Goal: Information Seeking & Learning: Learn about a topic

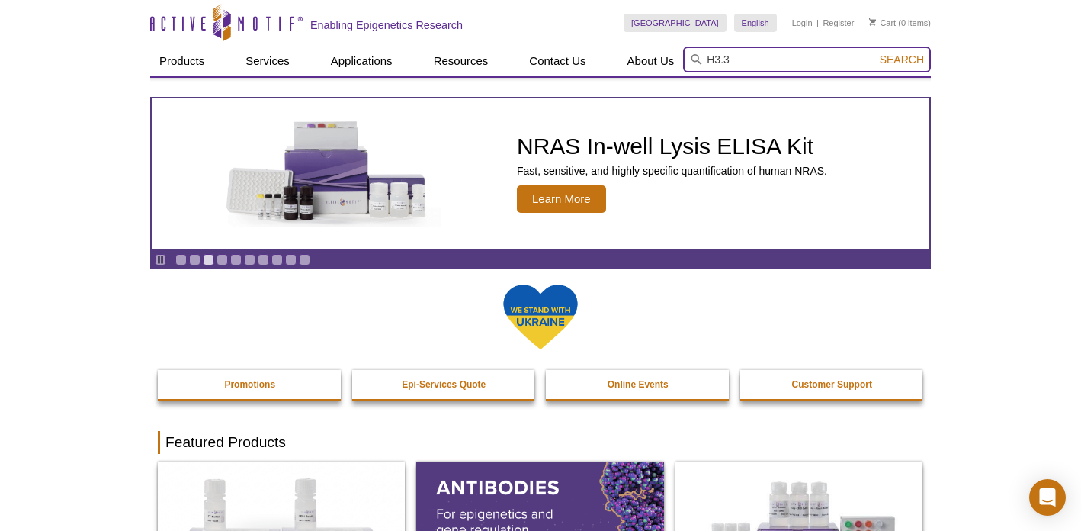
type input "H3.3"
click at [903, 59] on button "Search" at bounding box center [901, 60] width 53 height 14
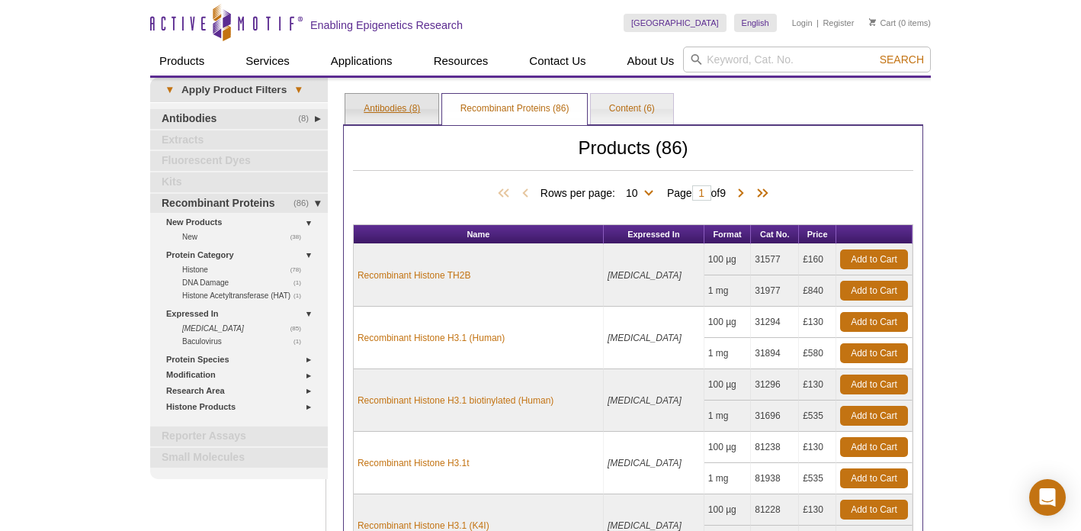
click at [357, 114] on link "Antibodies (8)" at bounding box center [391, 109] width 93 height 30
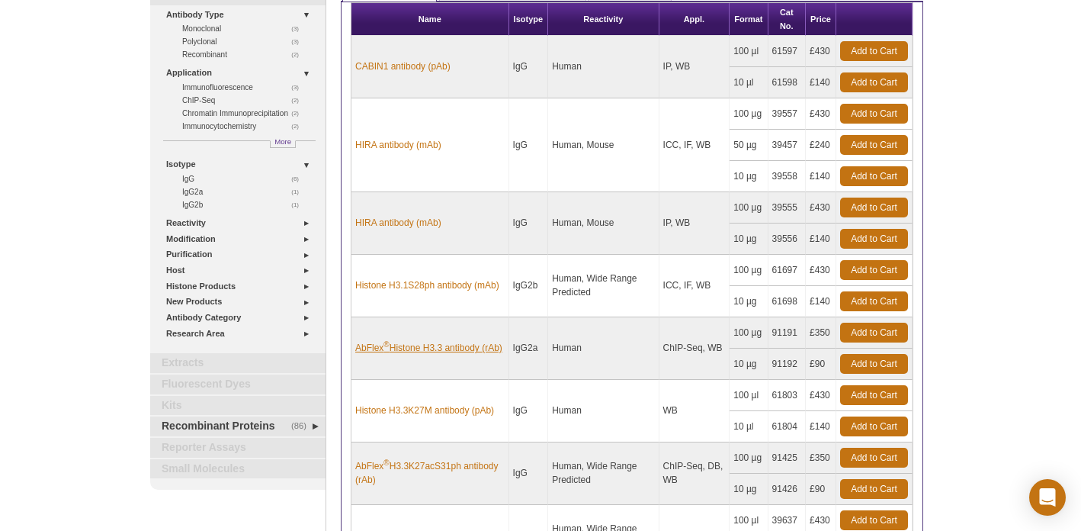
scroll to position [120, 0]
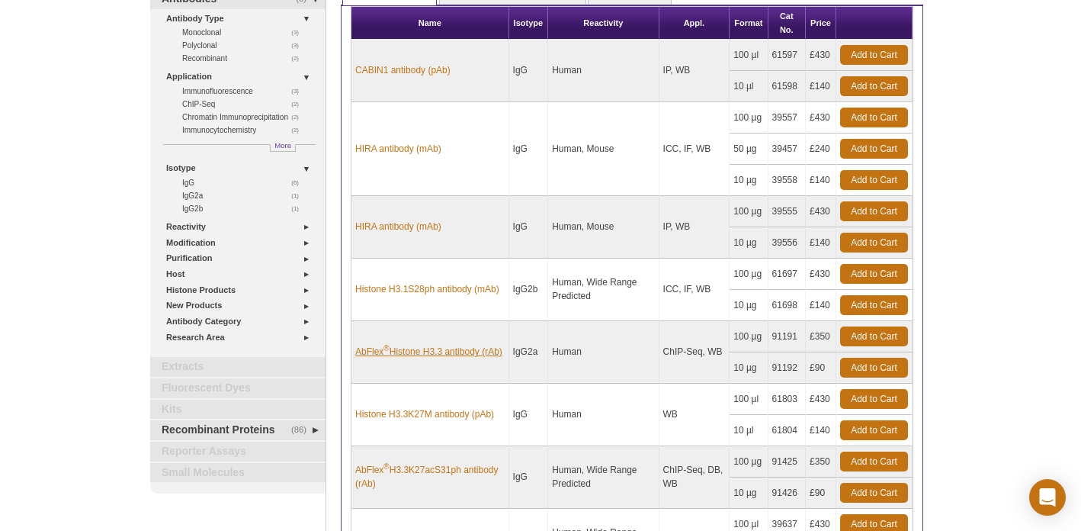
click at [404, 345] on link "AbFlex ® Histone H3.3 antibody (rAb)" at bounding box center [428, 352] width 147 height 14
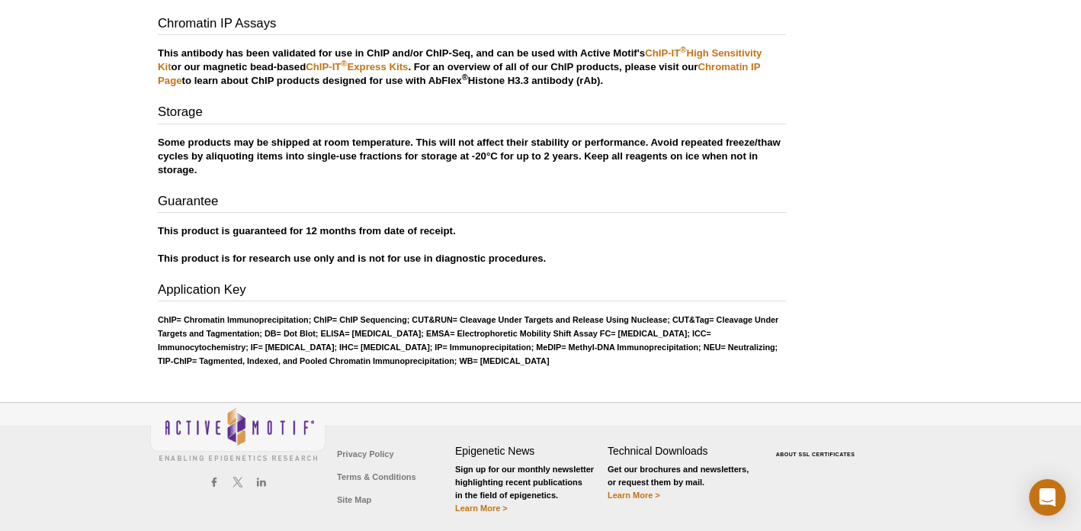
scroll to position [2477, 0]
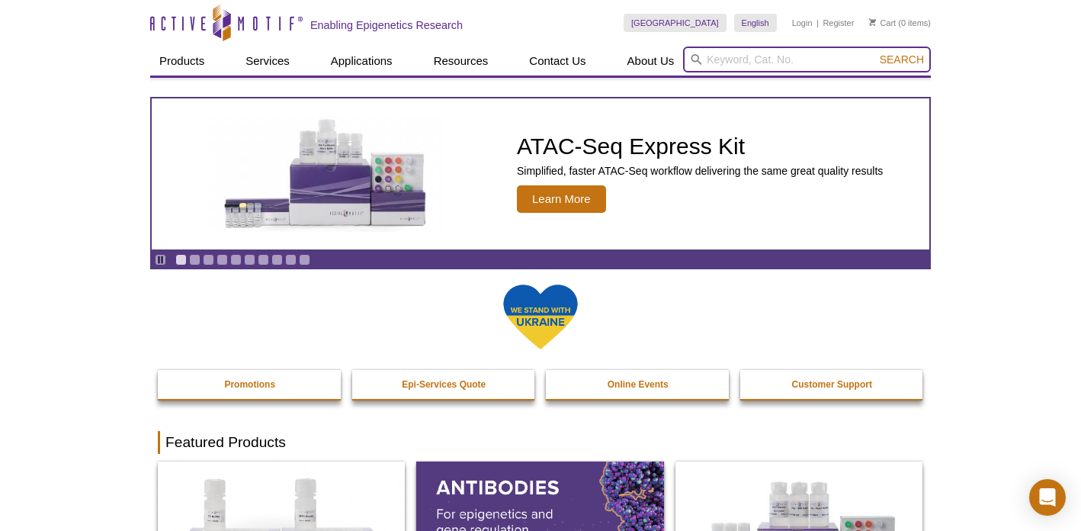
click at [721, 53] on input "search" at bounding box center [807, 60] width 248 height 26
paste input "Cat# 91191"
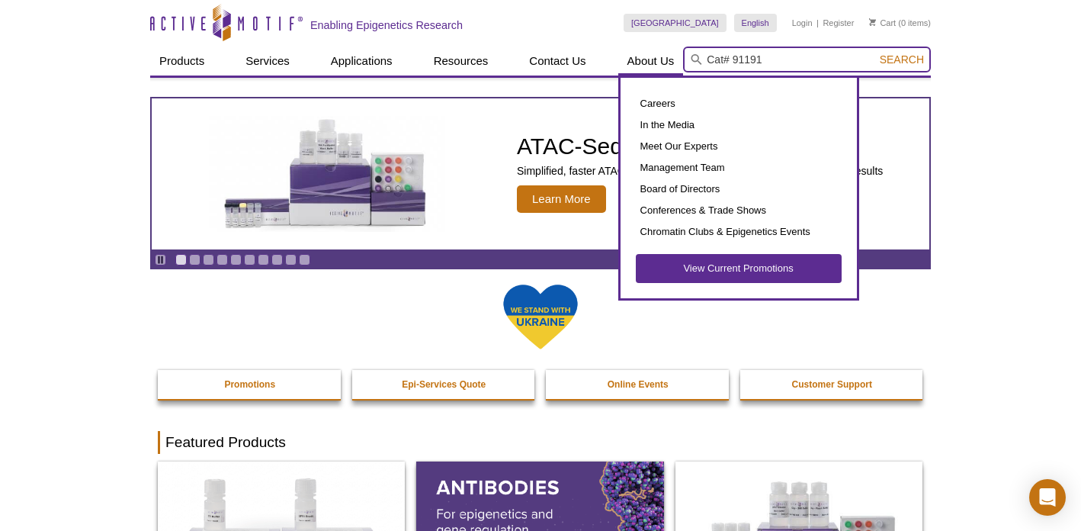
drag, startPoint x: 737, startPoint y: 61, endPoint x: 661, endPoint y: 57, distance: 76.3
click at [661, 57] on div "Products ChIP Assays ChIP Accessory Products ChIP Kits ChIP-Validated Antibodie…" at bounding box center [540, 61] width 781 height 29
type input "91191"
click at [903, 59] on button "Search" at bounding box center [901, 60] width 53 height 14
